Goal: Transaction & Acquisition: Purchase product/service

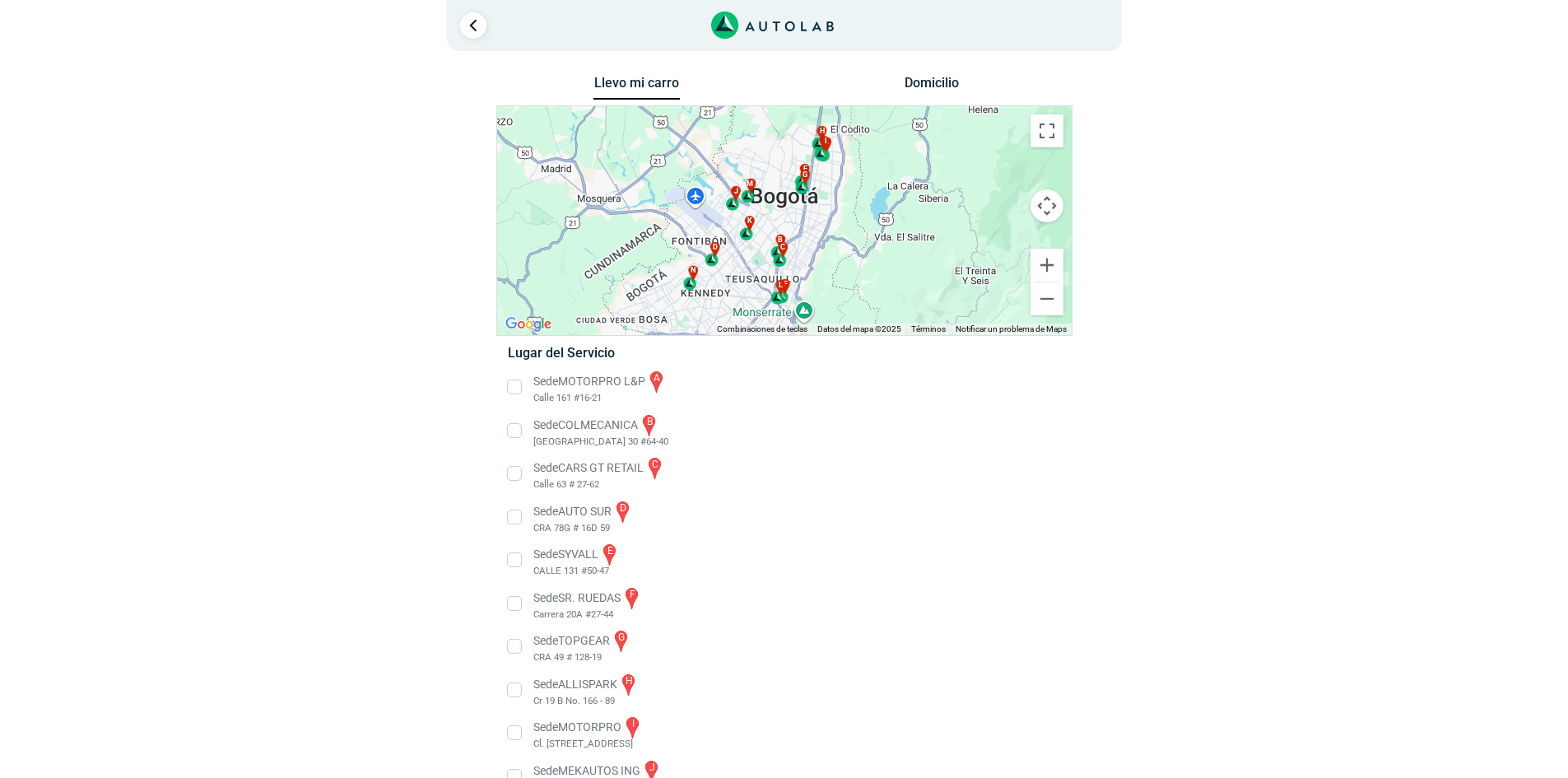
click at [18, 1] on div "× ¡Reserva tranquilo! Sin datos de tarjeta ni pagos Aquí puedes ver tus servici…" at bounding box center [784, 495] width 1568 height 989
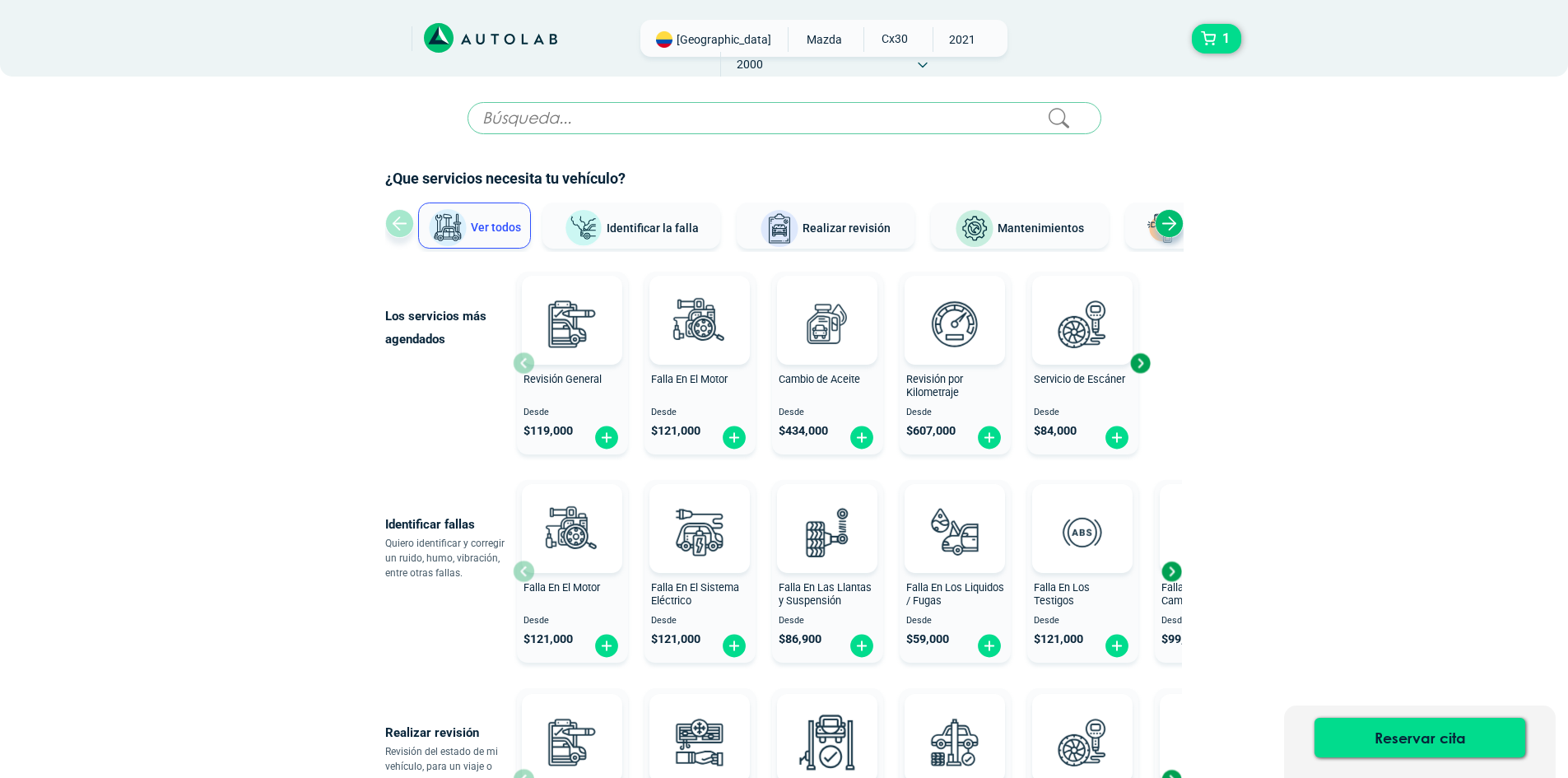
click at [1172, 228] on div "Next slide" at bounding box center [1170, 224] width 29 height 29
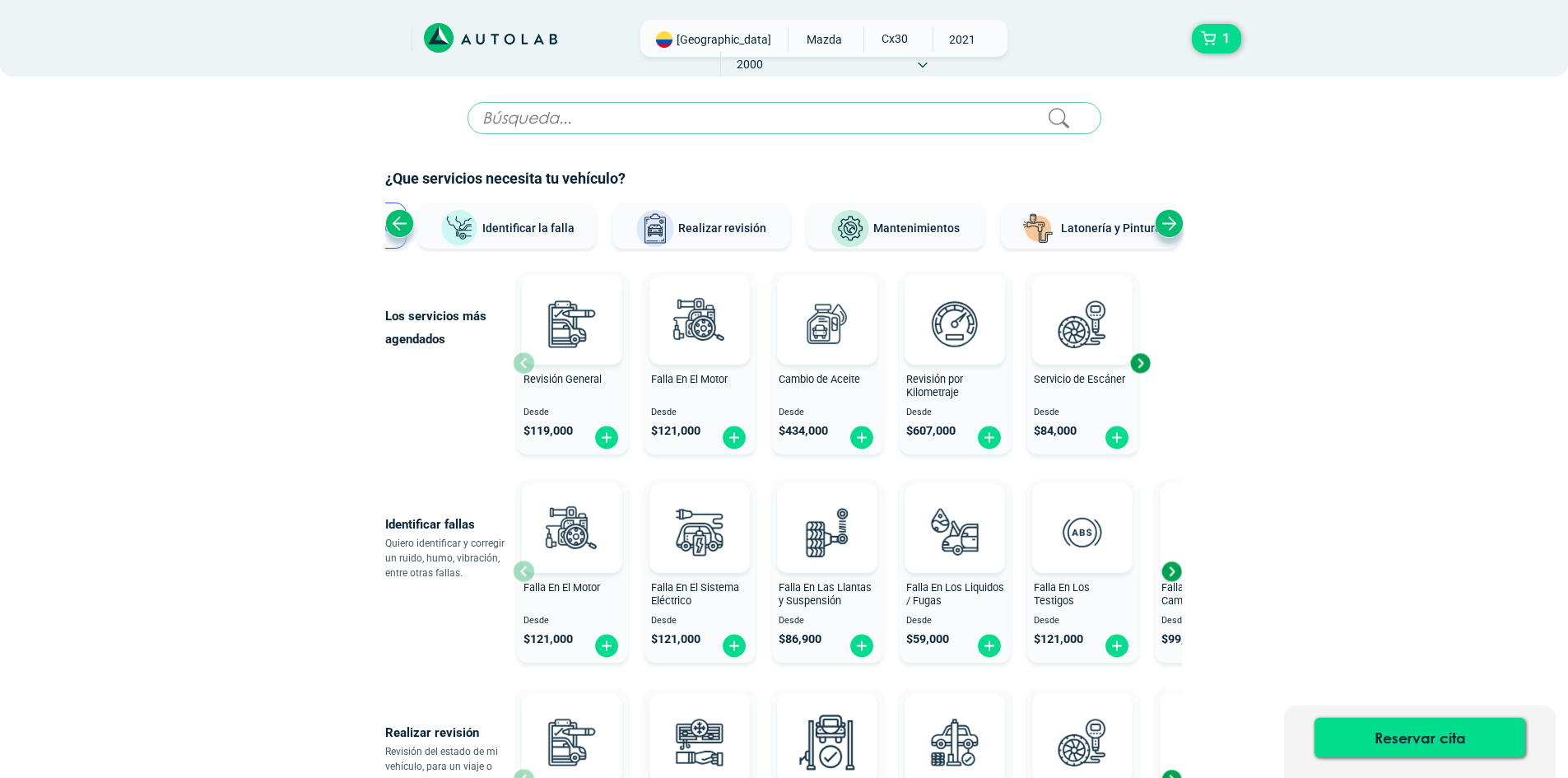
click at [764, 115] on input "text" at bounding box center [784, 118] width 634 height 32
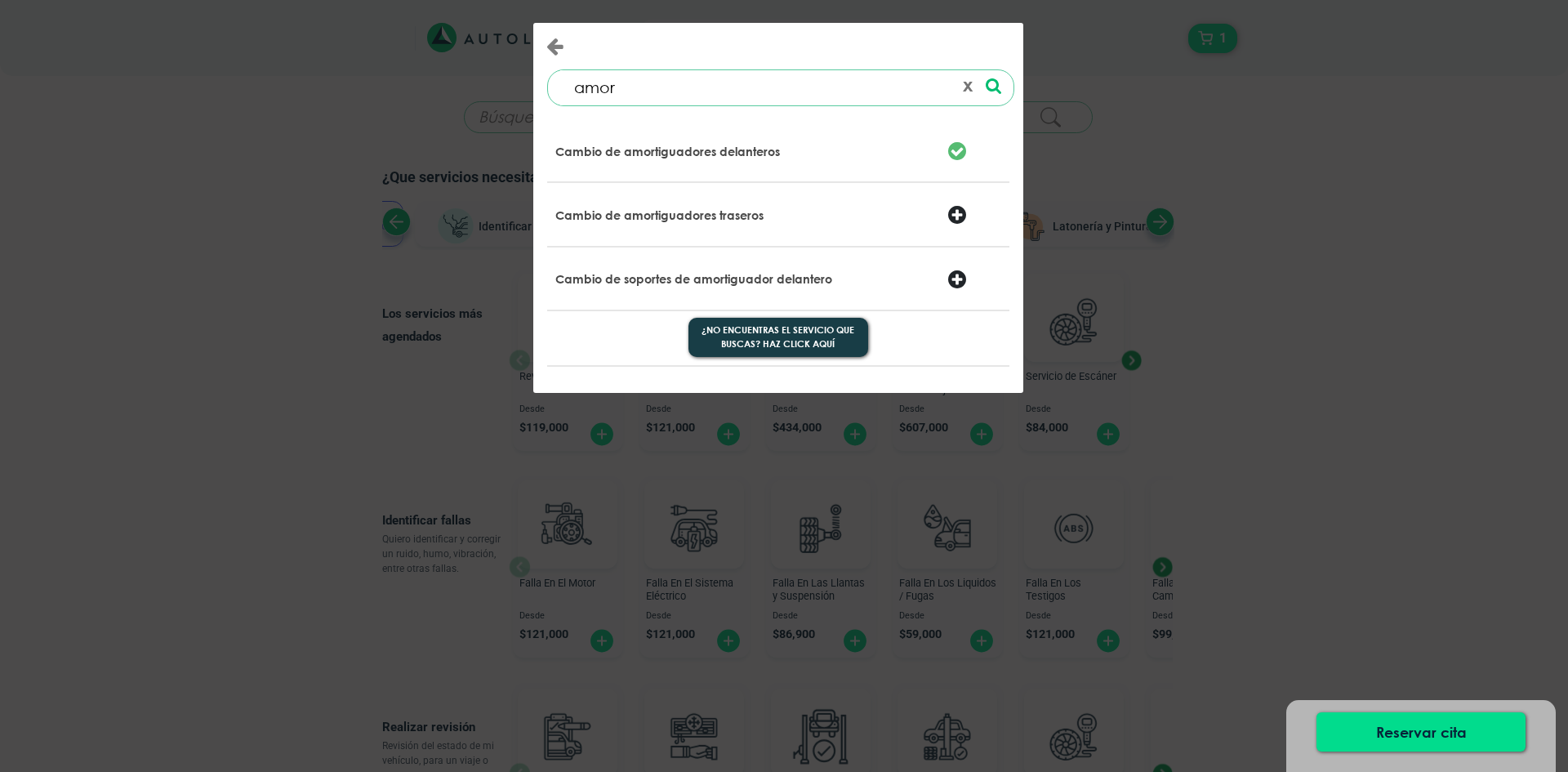
type input "amor"
drag, startPoint x: 748, startPoint y: 156, endPoint x: 821, endPoint y: 191, distance: 81.0
click at [821, 191] on div "Cambio de amortiguadores delanteros Cambio de amortiguadores traseros" at bounding box center [778, 243] width 489 height 274
click at [827, 194] on div "Cambio de amortiguadores traseros" at bounding box center [778, 215] width 463 height 64
click at [713, 155] on p "Cambio de amortiguadores delanteros" at bounding box center [668, 151] width 225 height 16
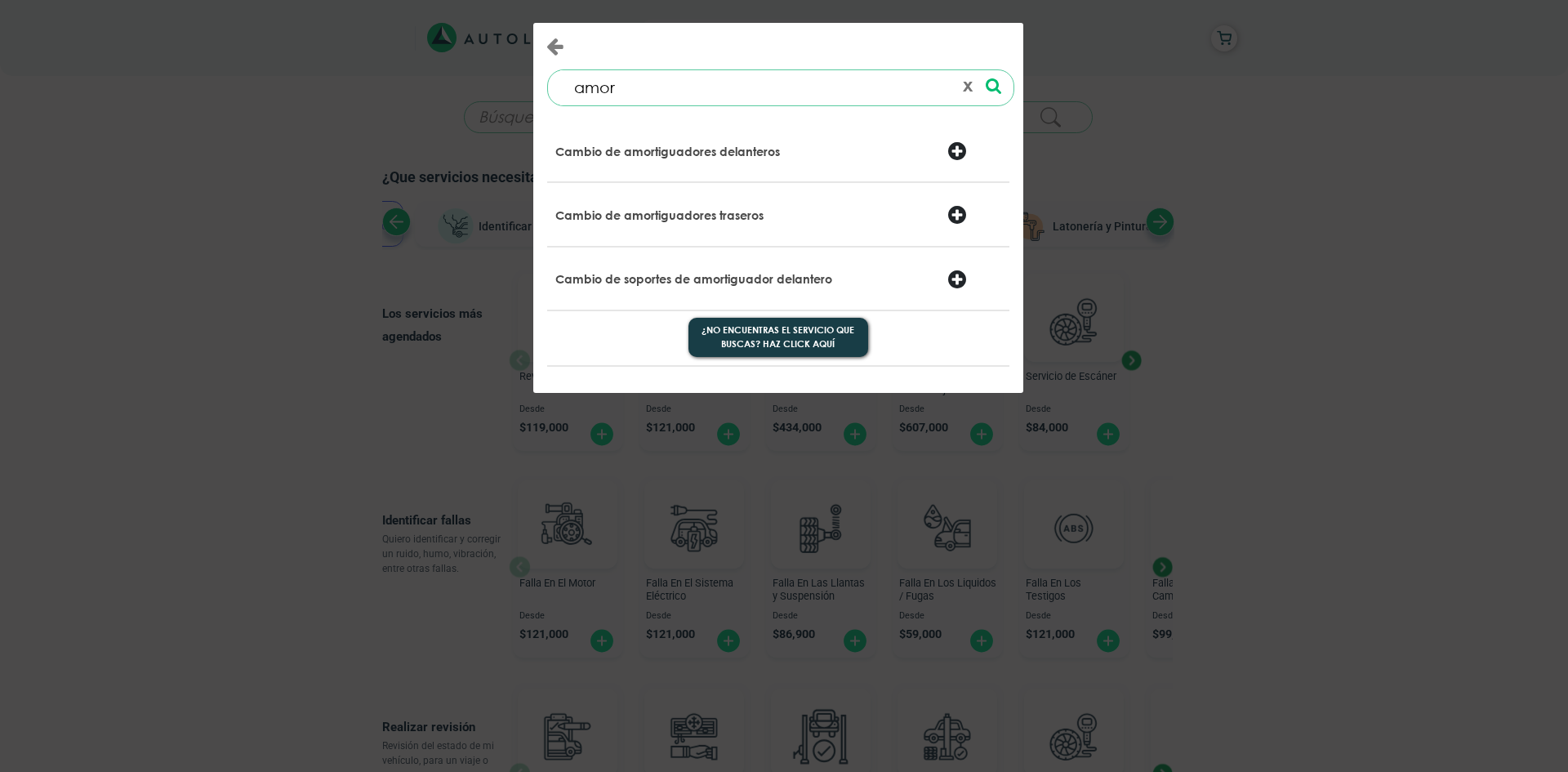
click at [713, 155] on p "Cambio de amortiguadores delanteros" at bounding box center [668, 151] width 225 height 16
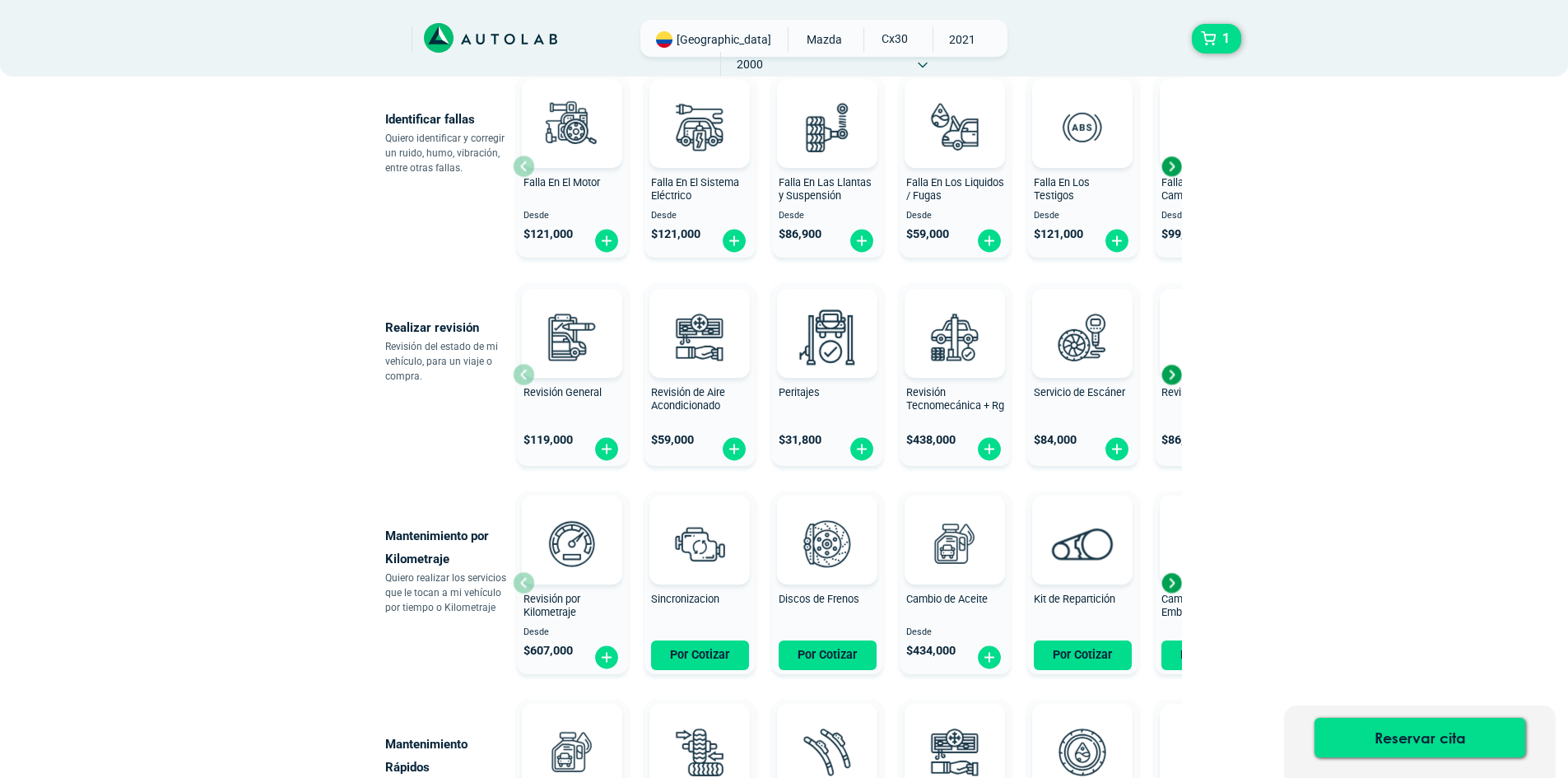
scroll to position [412, 0]
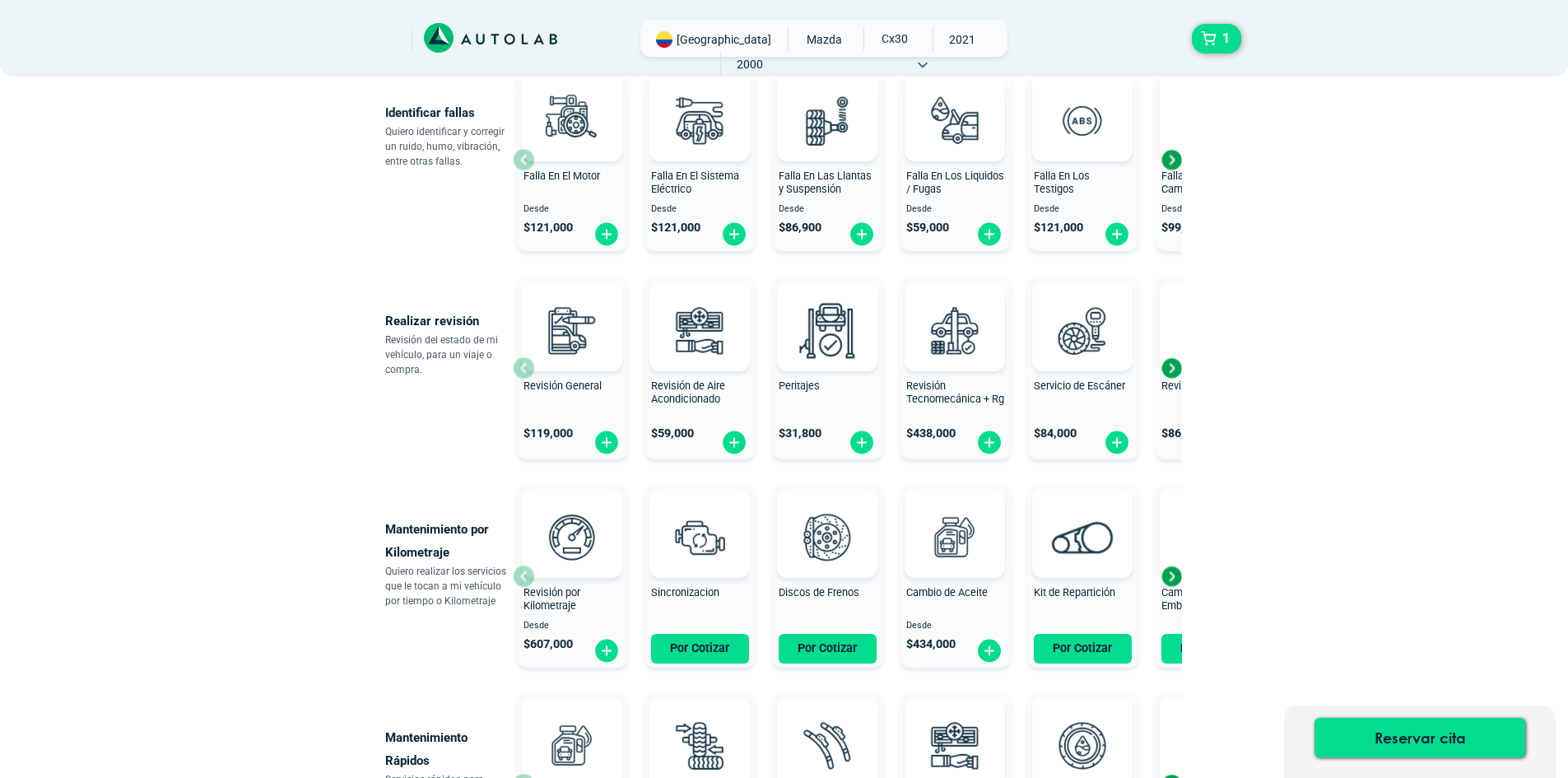
click at [1174, 383] on span "Revisión de Batería" at bounding box center [1206, 385] width 89 height 12
click at [1172, 370] on div "Next slide" at bounding box center [1172, 368] width 25 height 25
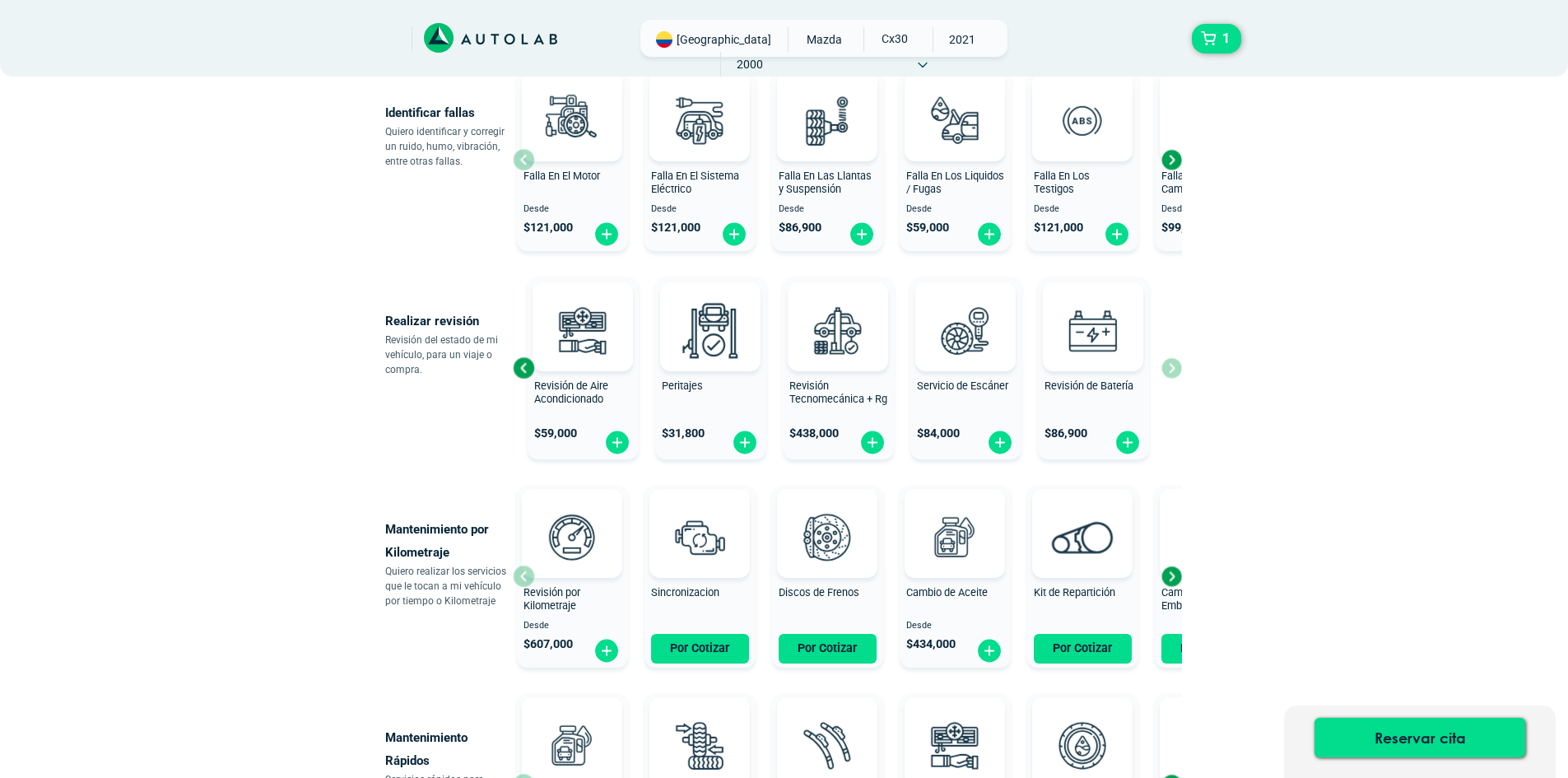
click at [1167, 576] on div "Next slide" at bounding box center [1172, 576] width 25 height 25
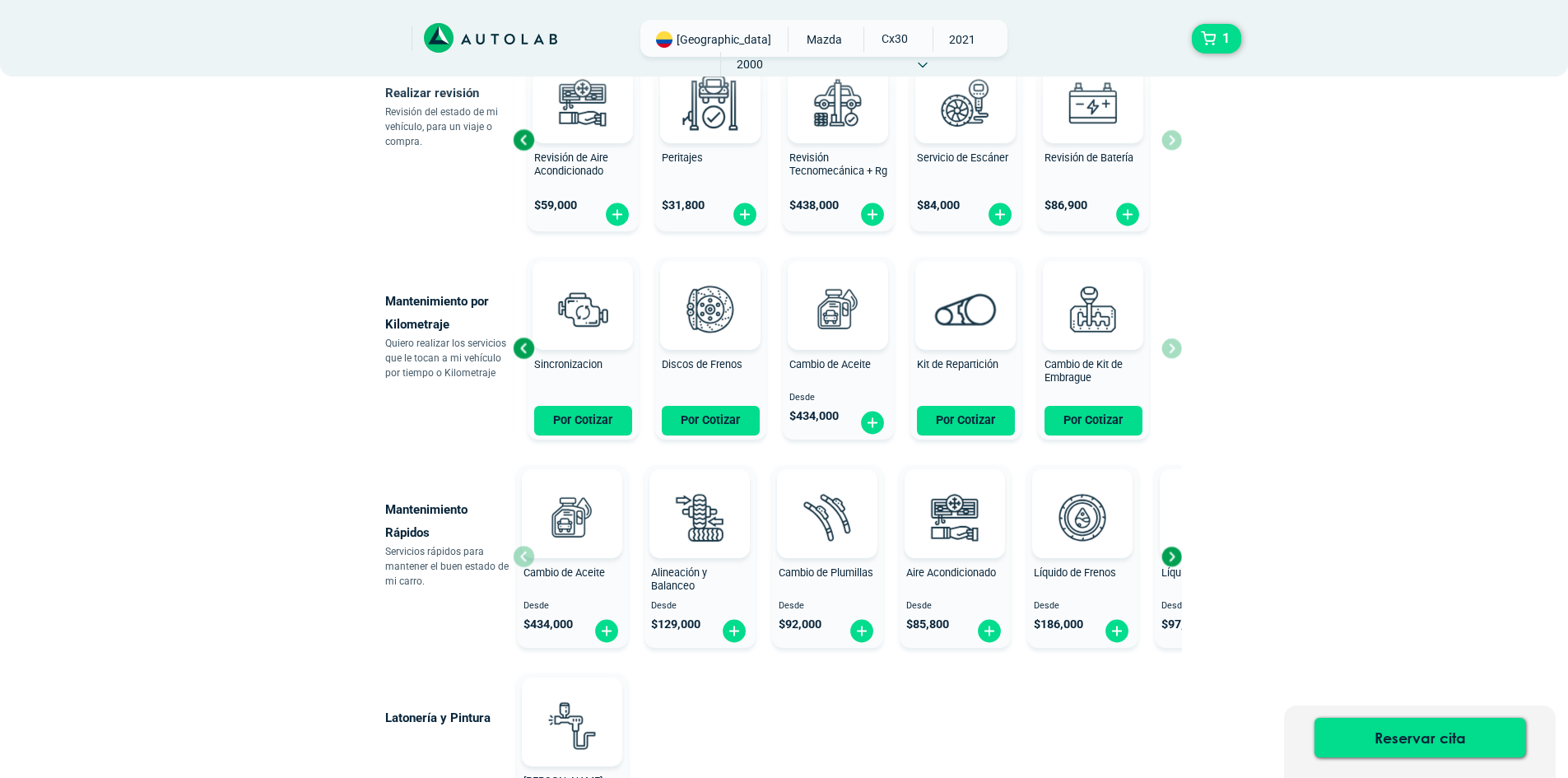
scroll to position [659, 0]
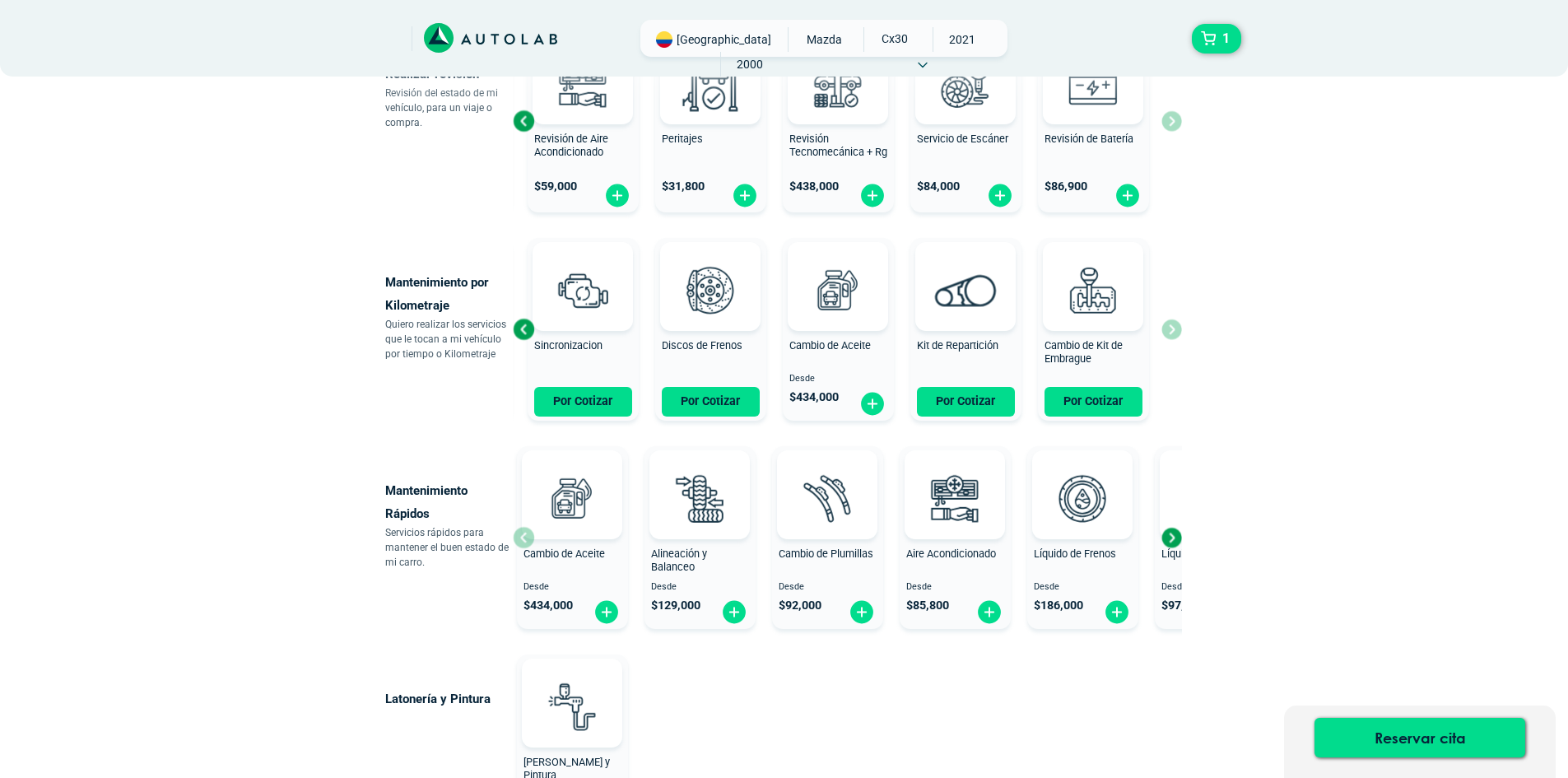
click at [1172, 537] on div "Next slide" at bounding box center [1172, 537] width 25 height 25
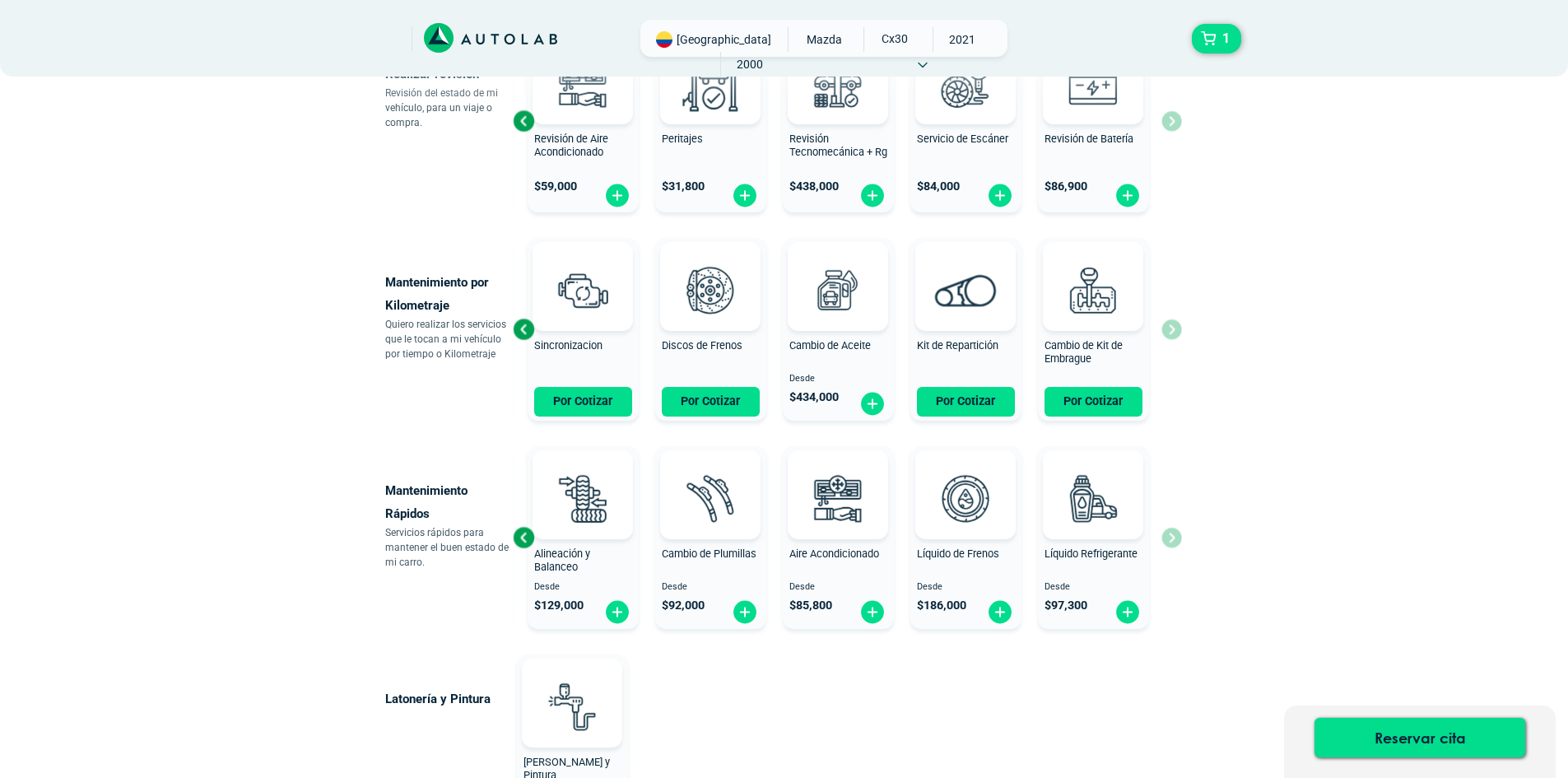
click at [519, 330] on div "Previous slide" at bounding box center [524, 330] width 25 height 25
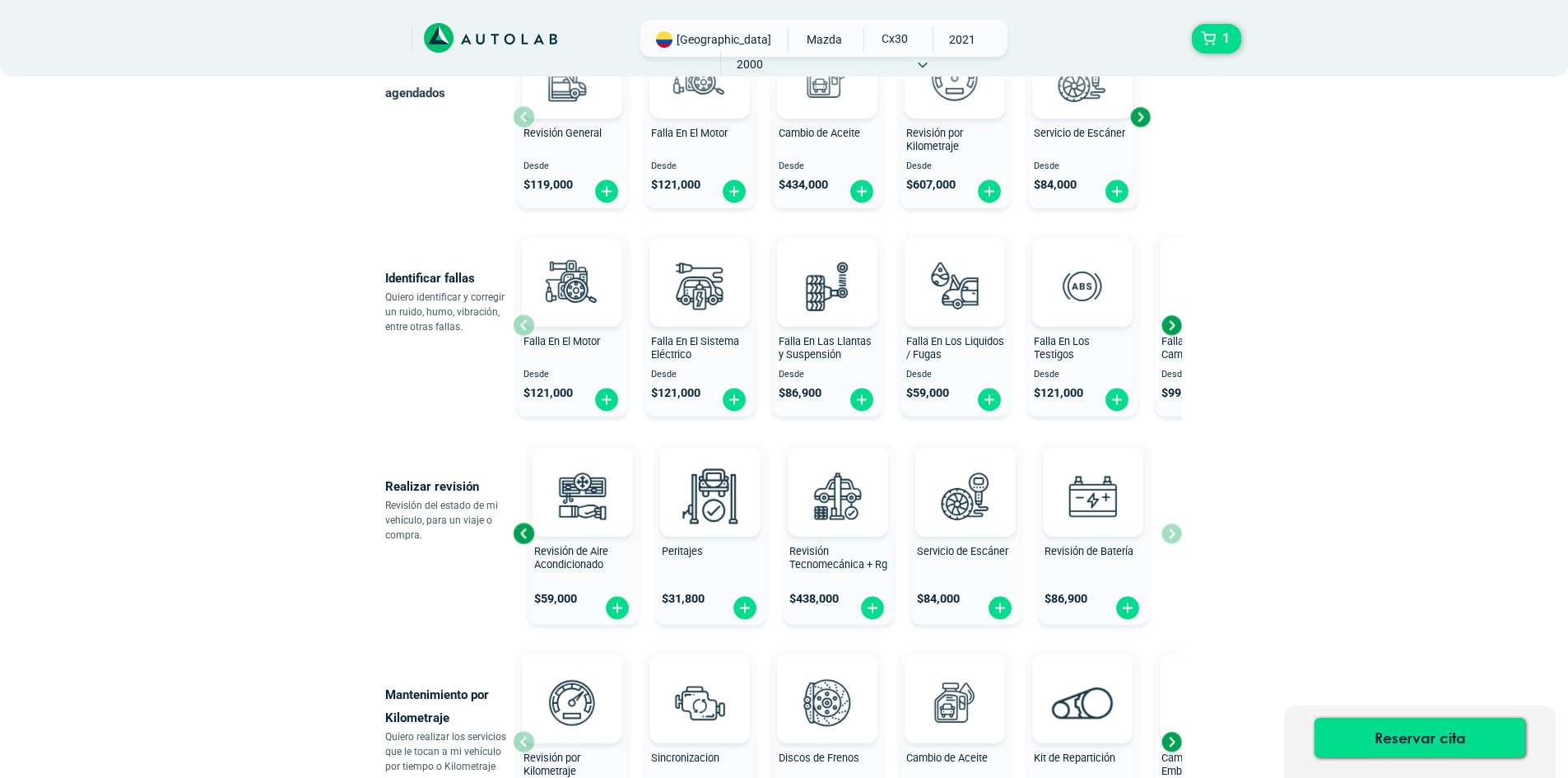
scroll to position [0, 0]
